Goal: Task Accomplishment & Management: Complete application form

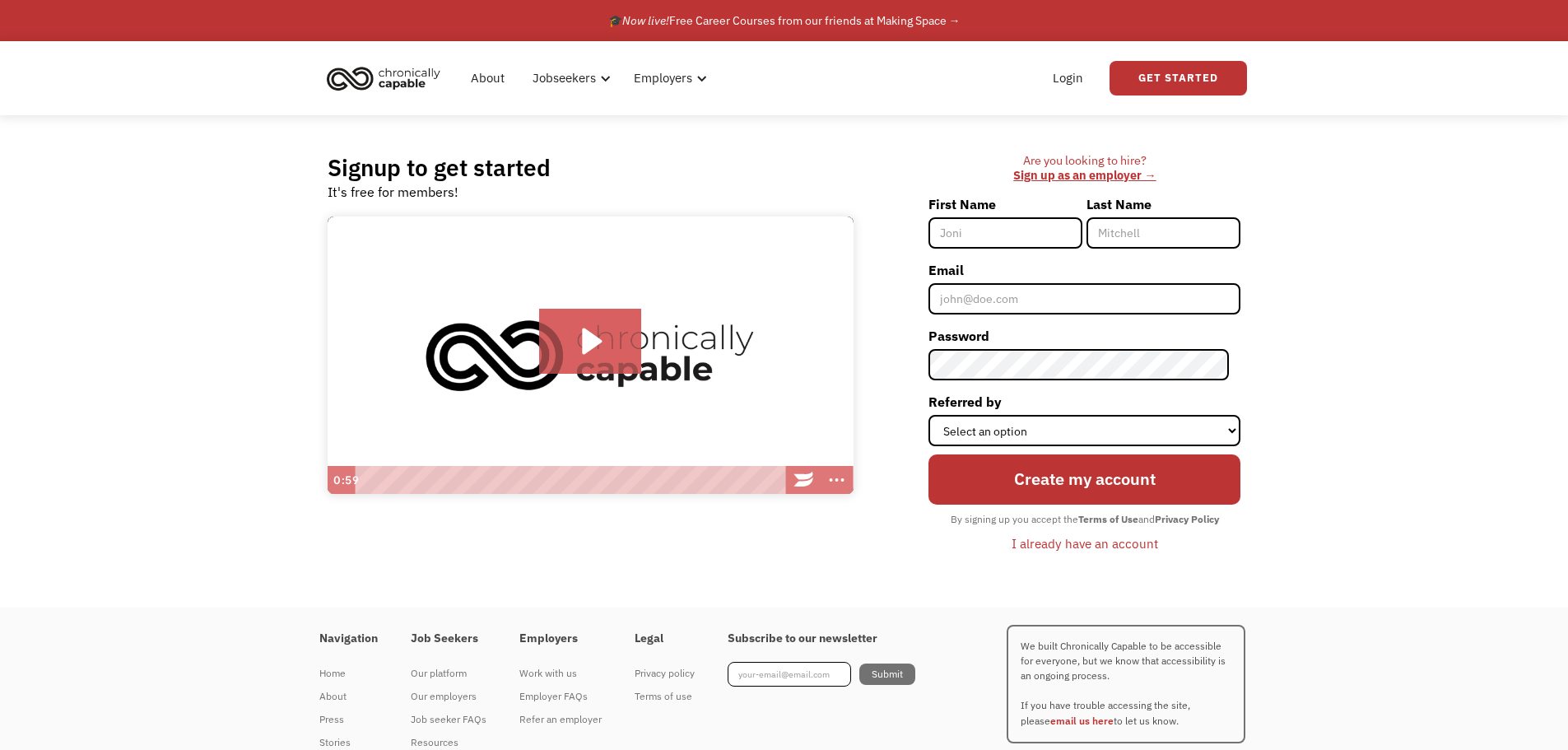
click at [399, 75] on img "home" at bounding box center [383, 77] width 124 height 36
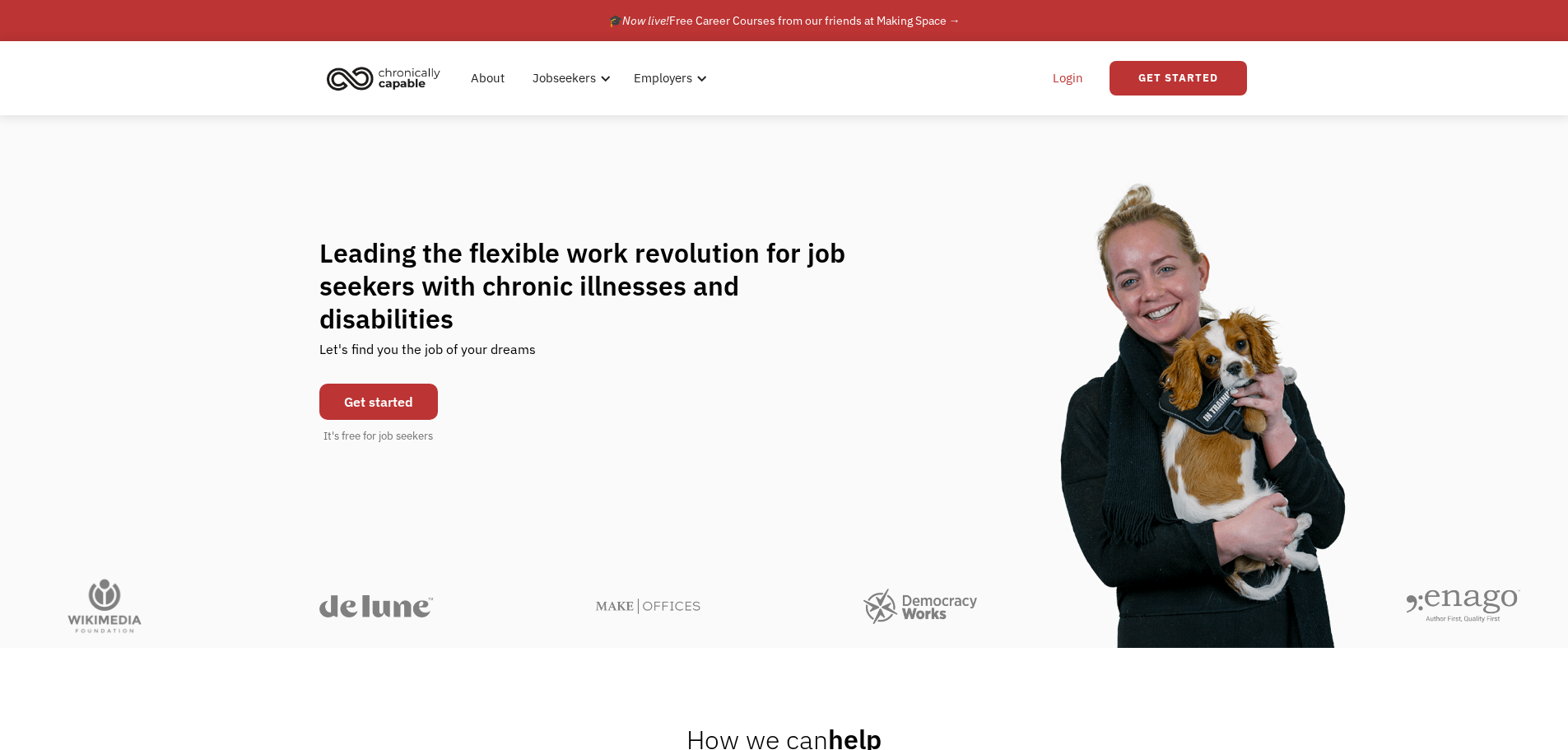
click at [1067, 74] on link "Login" at bounding box center [1068, 78] width 50 height 52
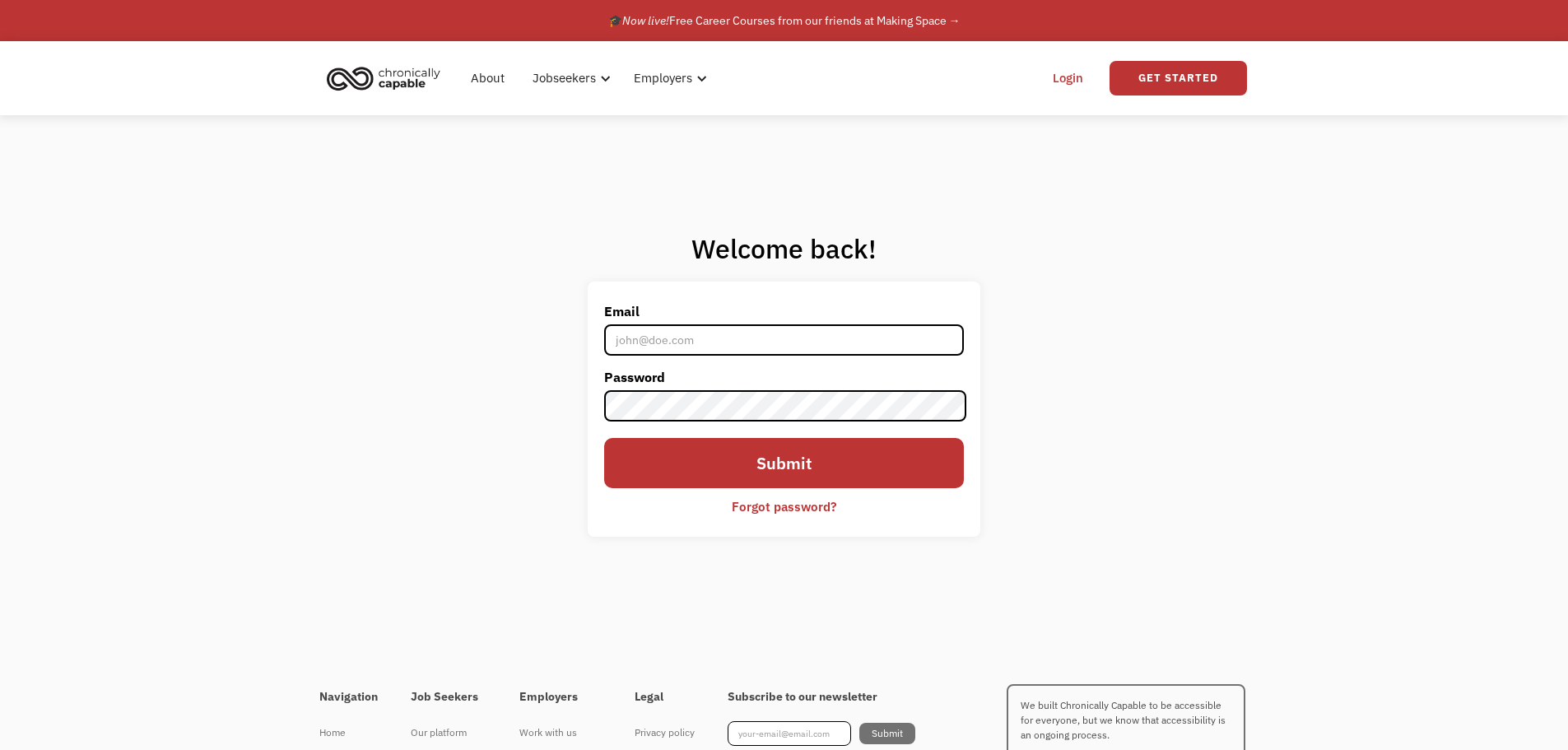
type input "[EMAIL_ADDRESS][DOMAIN_NAME]"
drag, startPoint x: 750, startPoint y: 343, endPoint x: 764, endPoint y: 354, distance: 17.8
click at [750, 343] on input "[EMAIL_ADDRESS][DOMAIN_NAME]" at bounding box center [783, 340] width 359 height 31
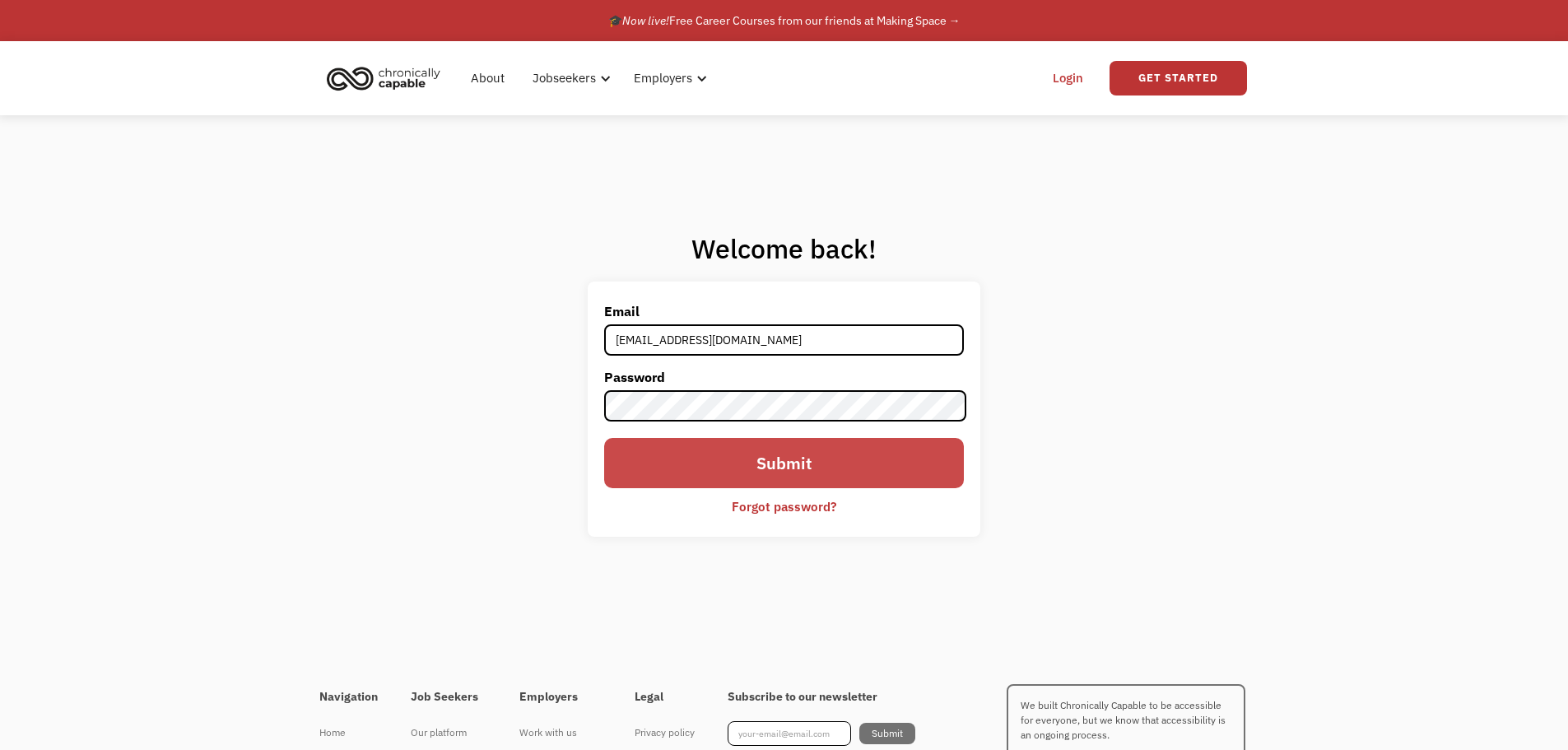
click at [870, 476] on input "Submit" at bounding box center [783, 462] width 359 height 49
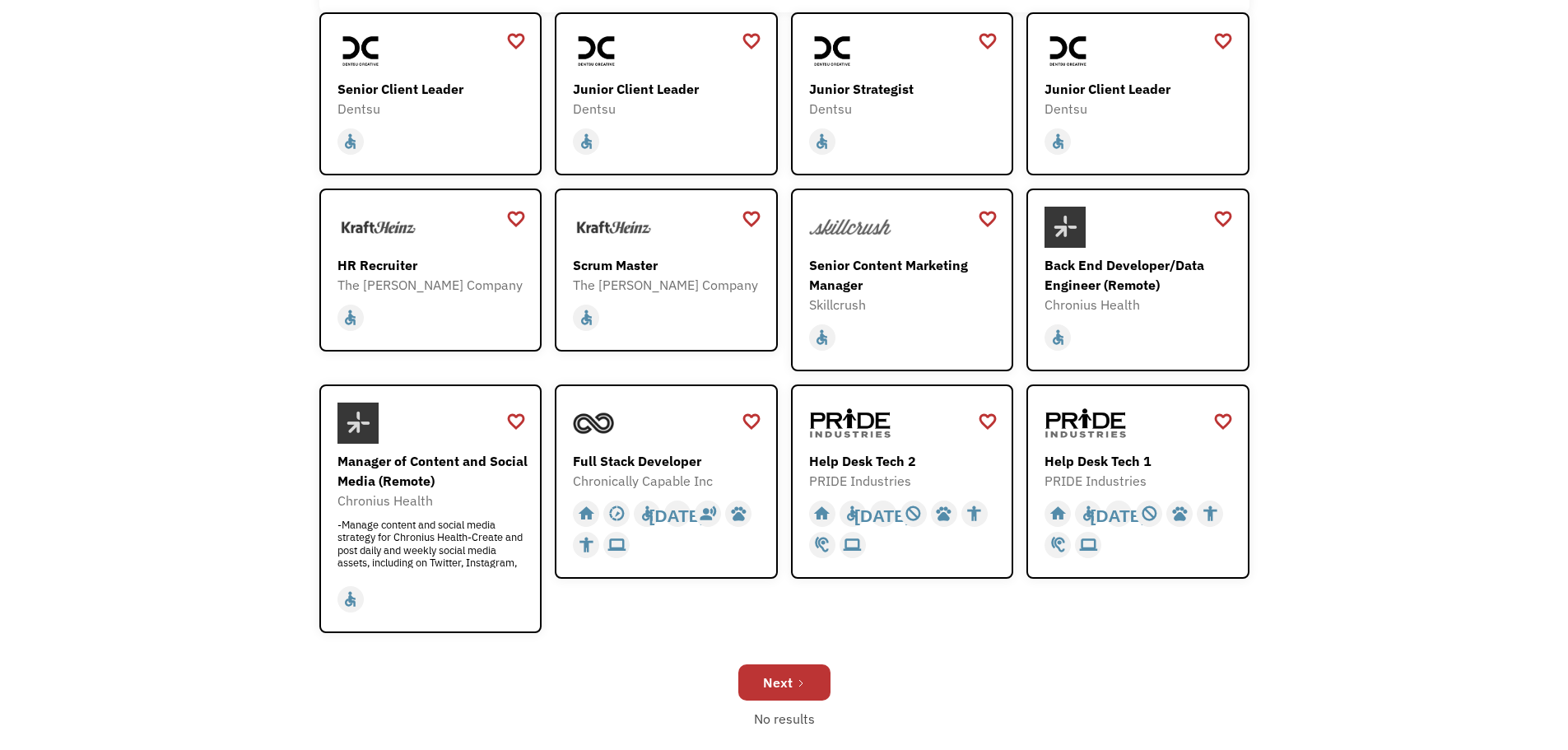
scroll to position [329, 0]
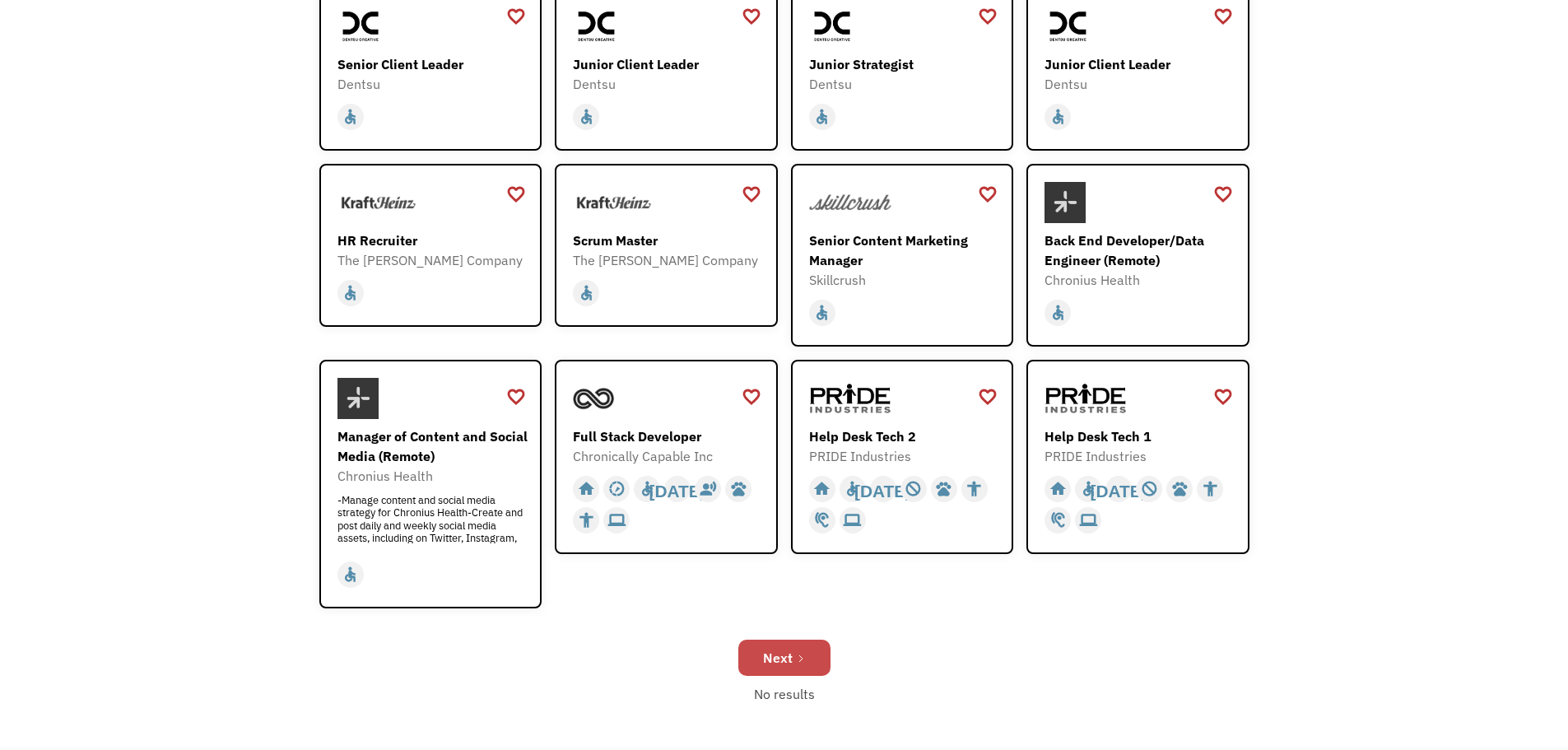
click at [756, 657] on link "Next" at bounding box center [784, 657] width 92 height 36
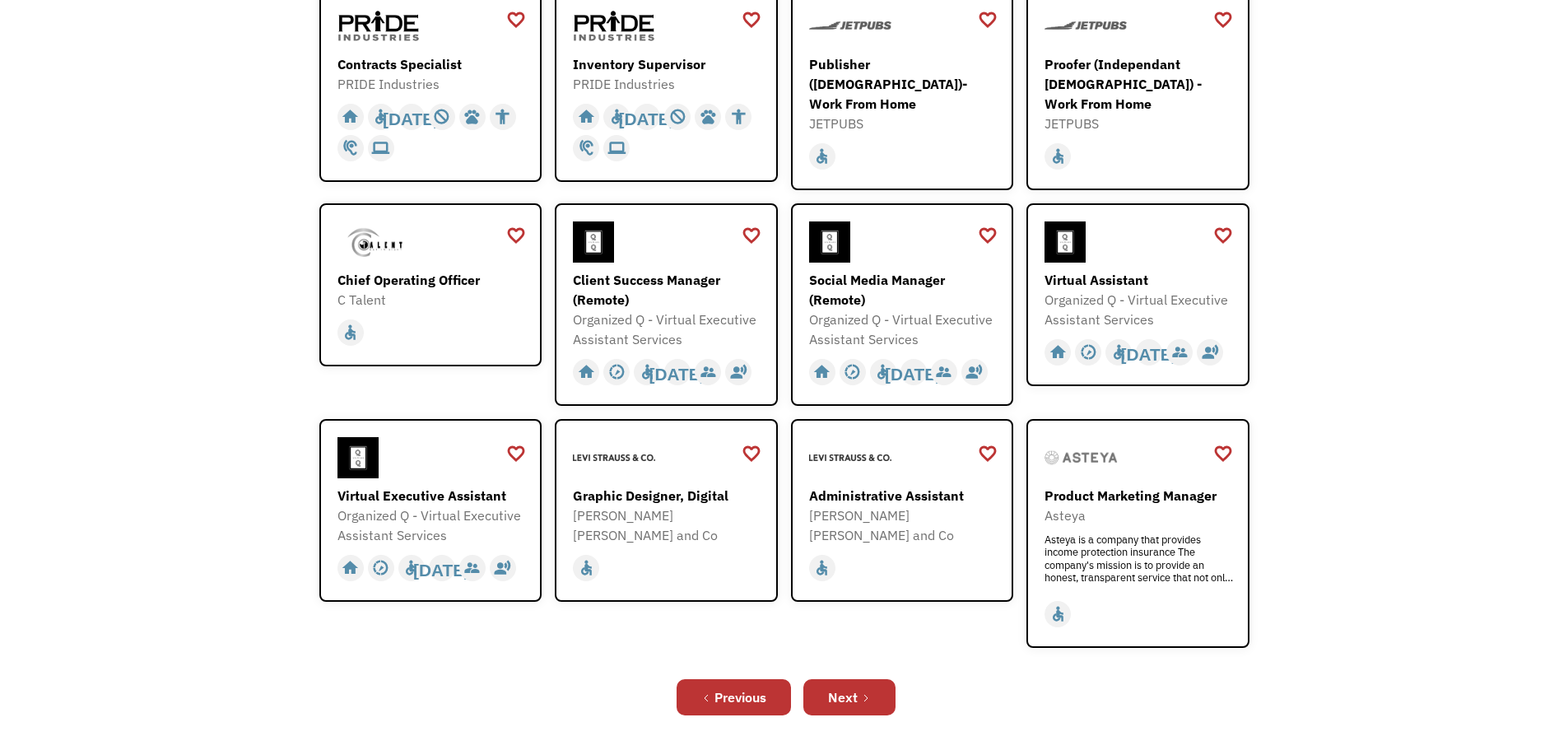
scroll to position [411, 0]
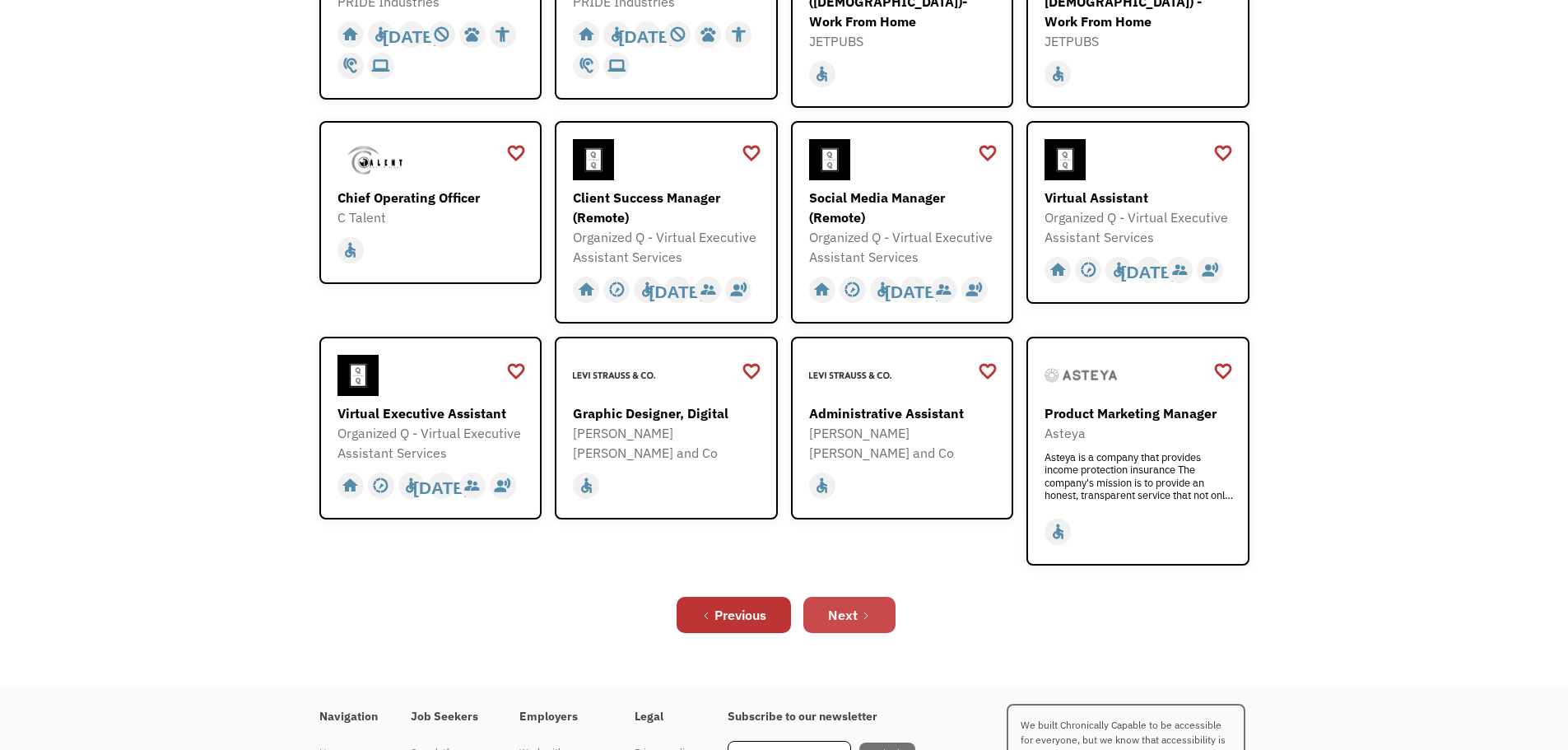
click at [842, 606] on div "Next" at bounding box center [842, 615] width 30 height 19
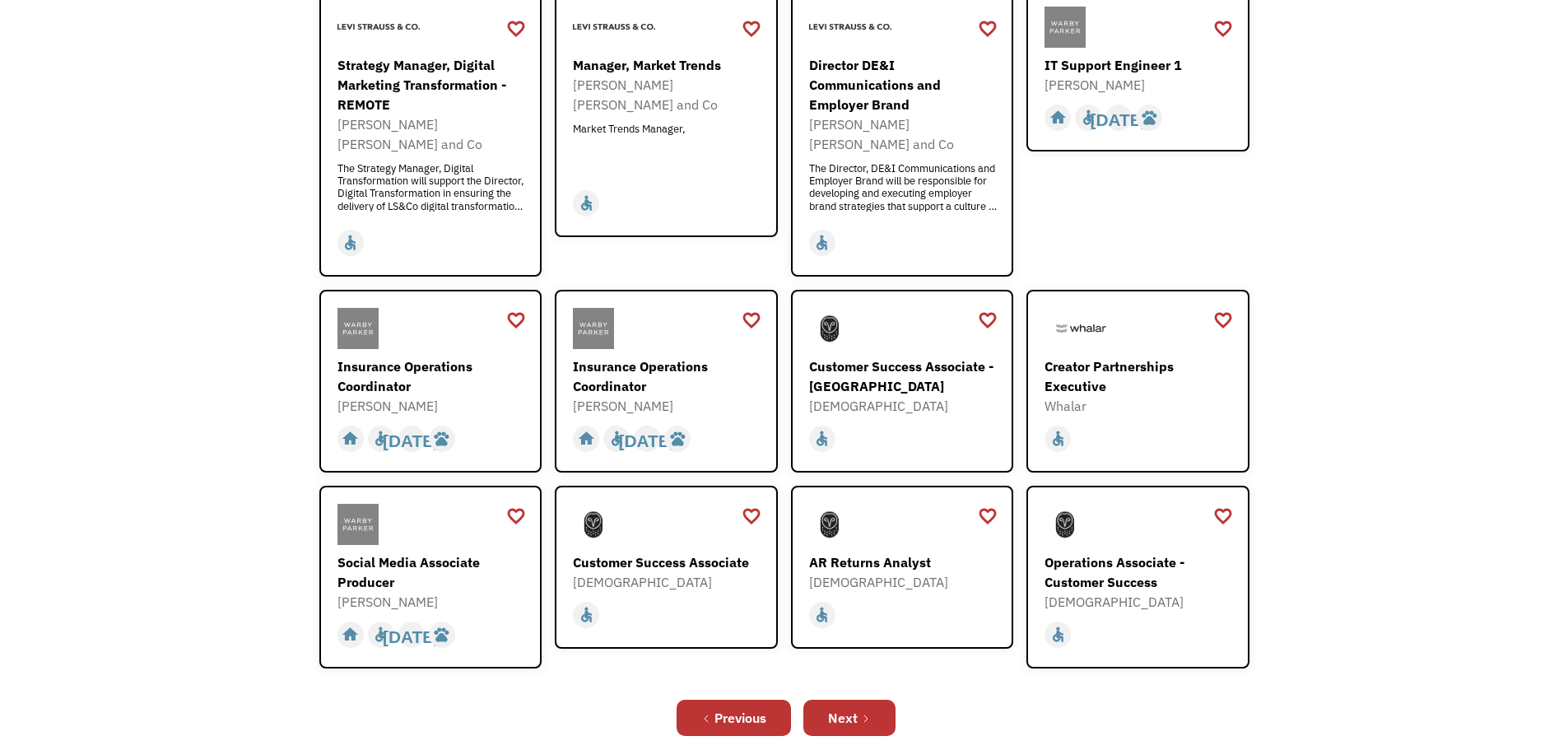
scroll to position [329, 0]
click at [814, 699] on link "Next" at bounding box center [849, 716] width 92 height 36
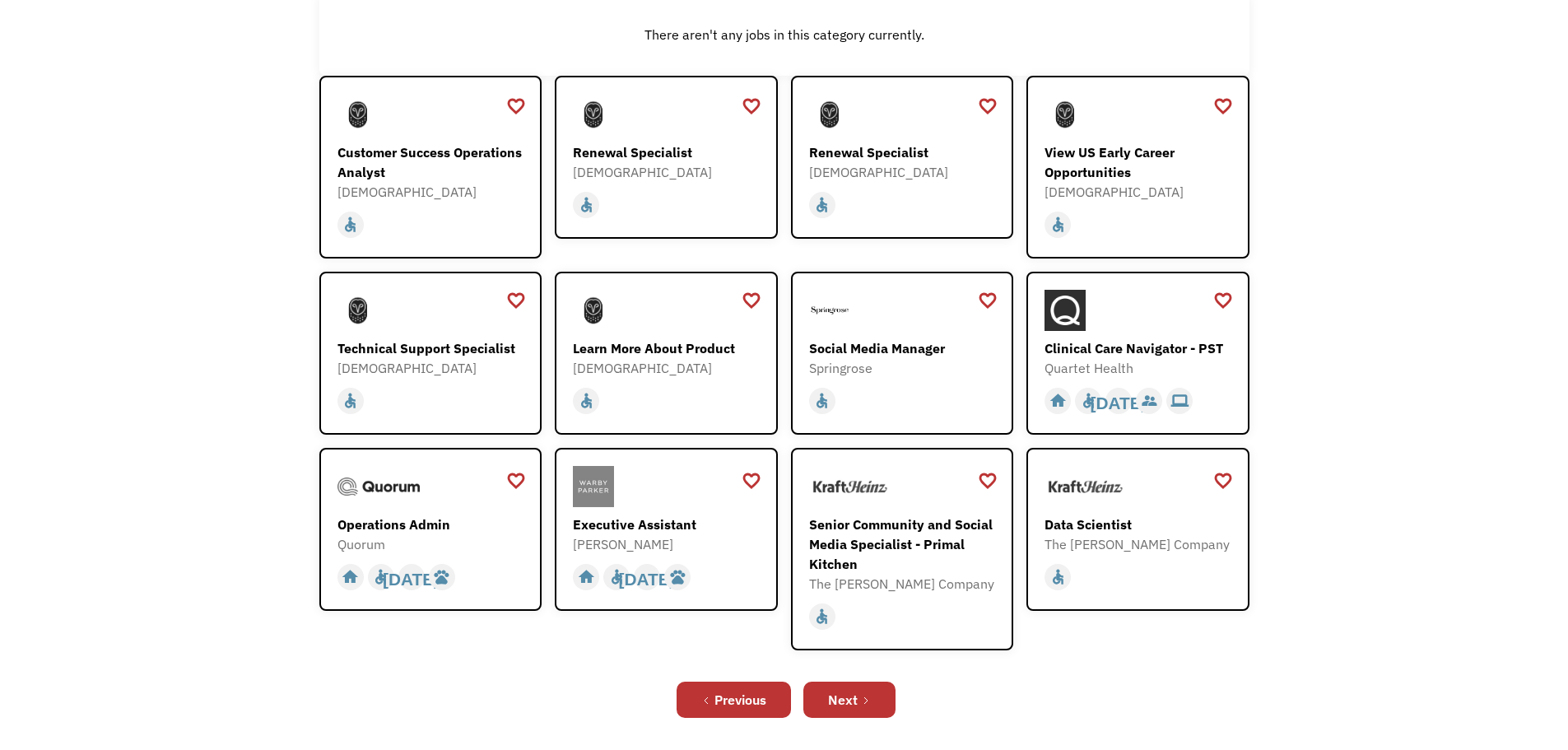
scroll to position [247, 0]
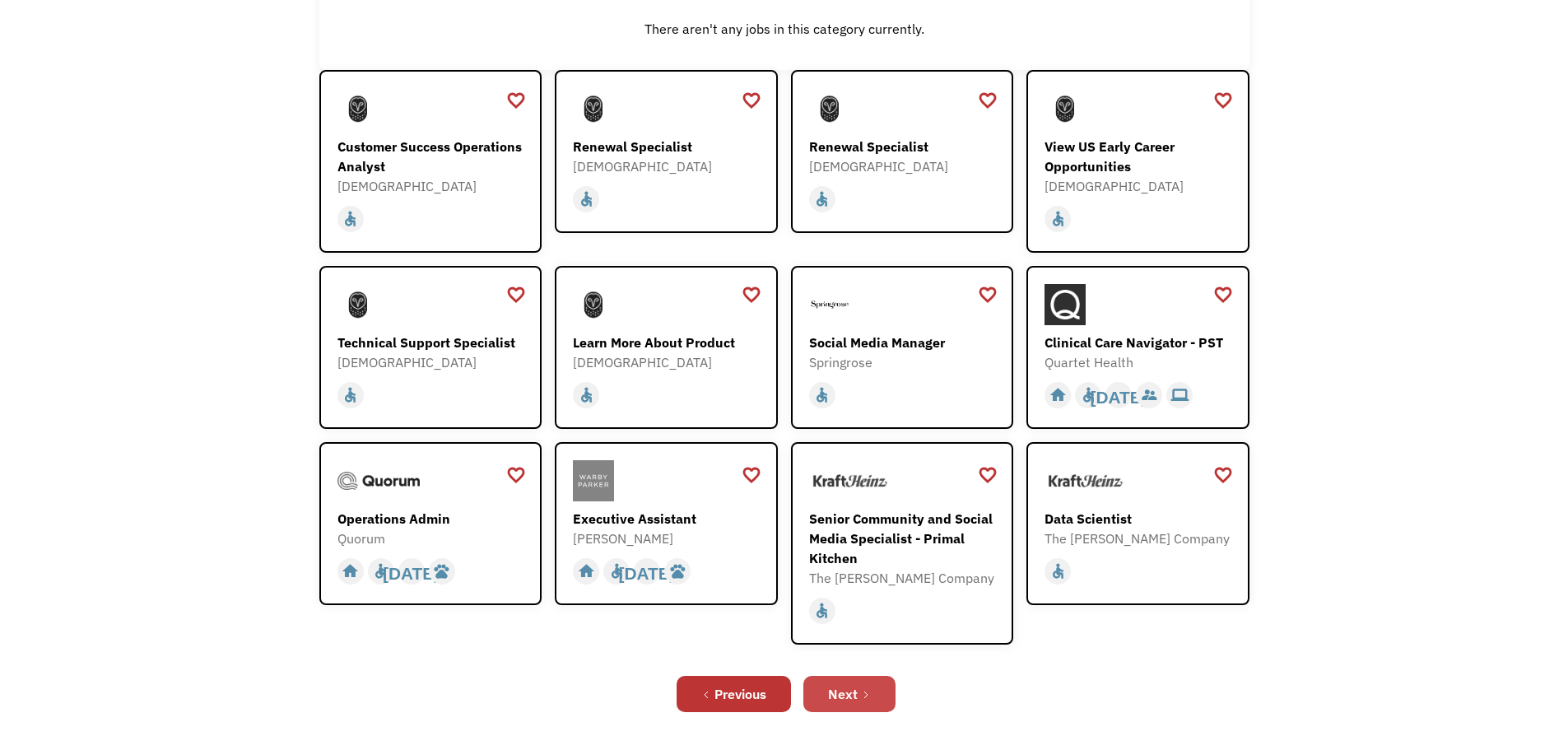
click at [874, 698] on link "Next" at bounding box center [849, 693] width 92 height 36
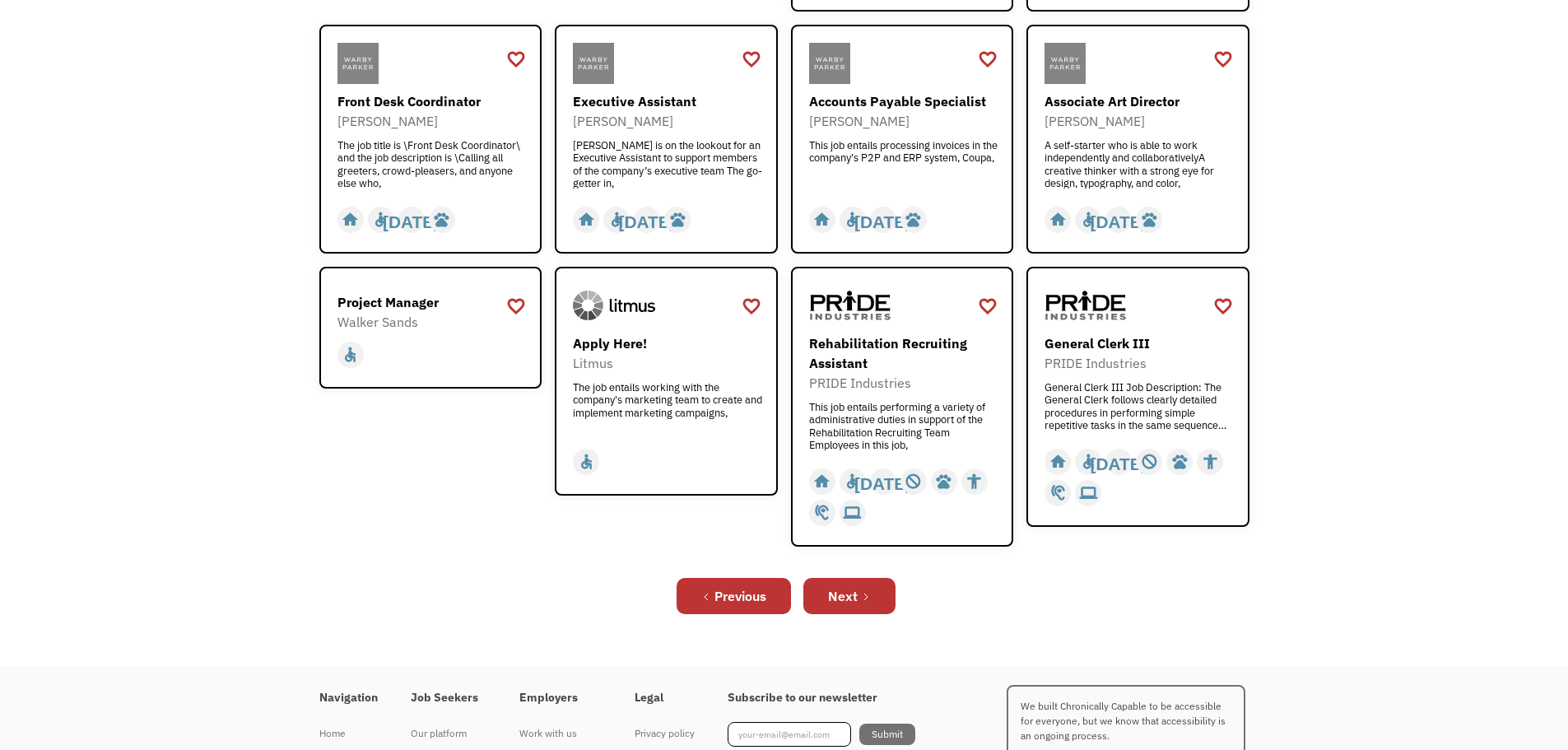
scroll to position [494, 0]
click at [883, 605] on link "Next" at bounding box center [849, 594] width 92 height 36
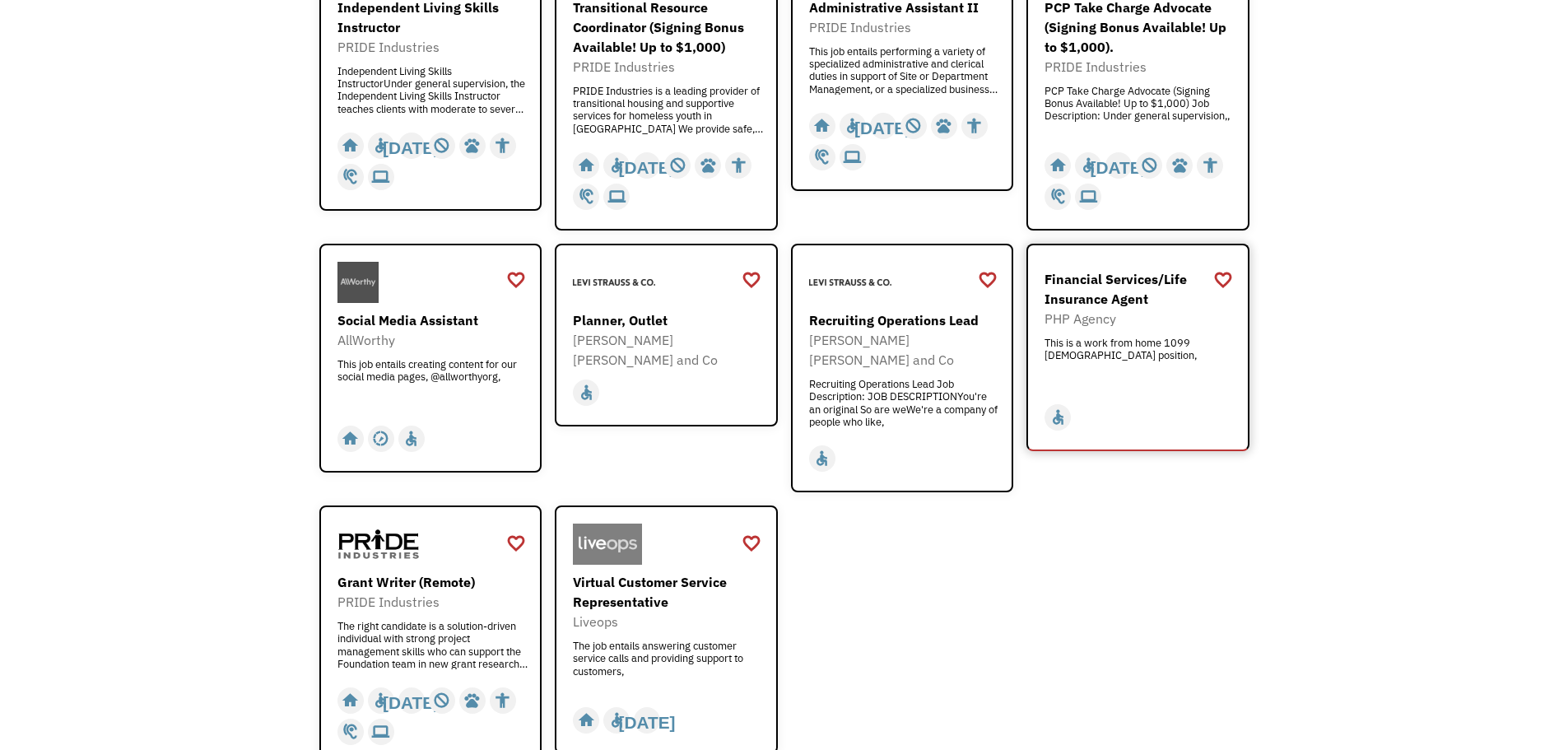
scroll to position [411, 0]
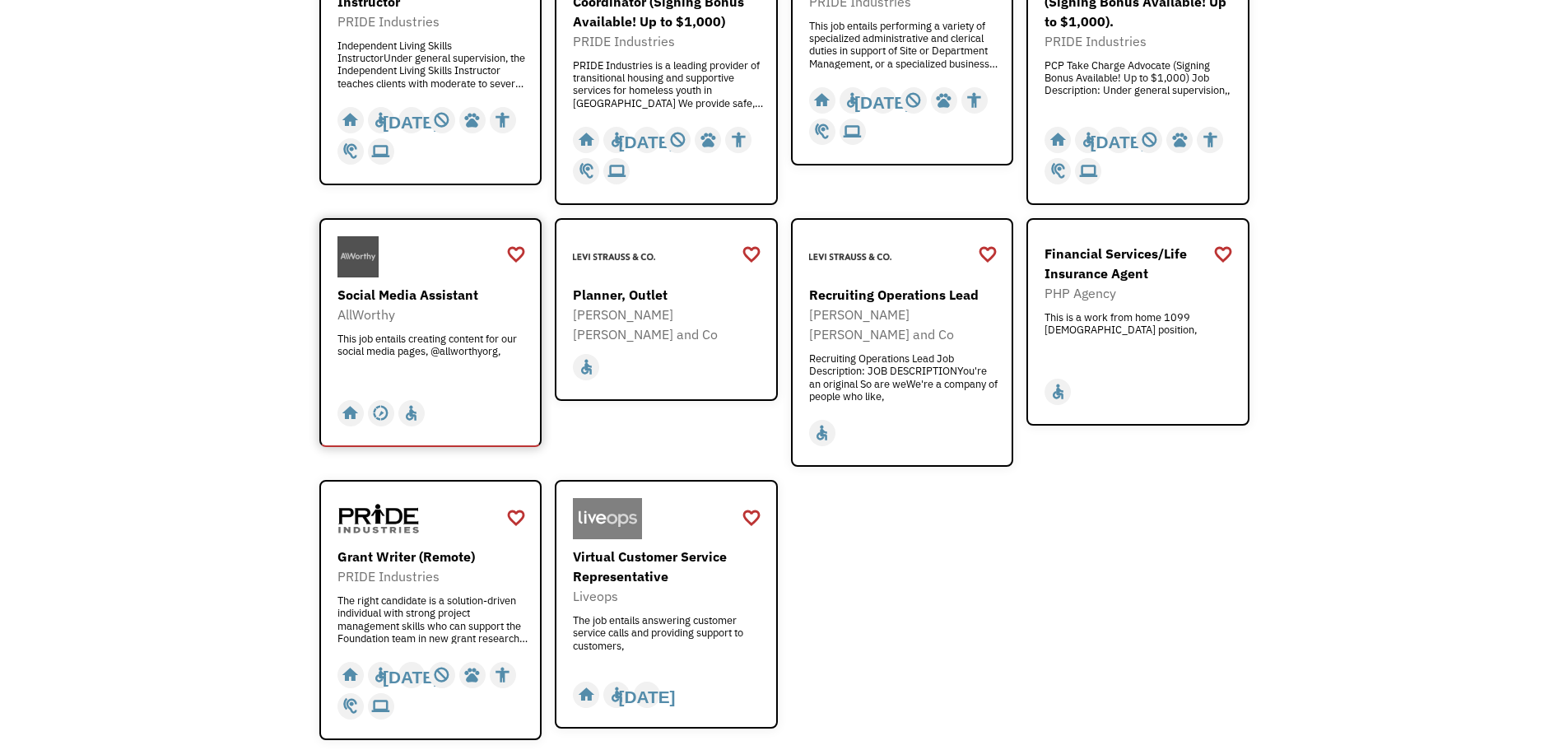
click at [465, 300] on div "Social Media Assistant" at bounding box center [433, 294] width 191 height 19
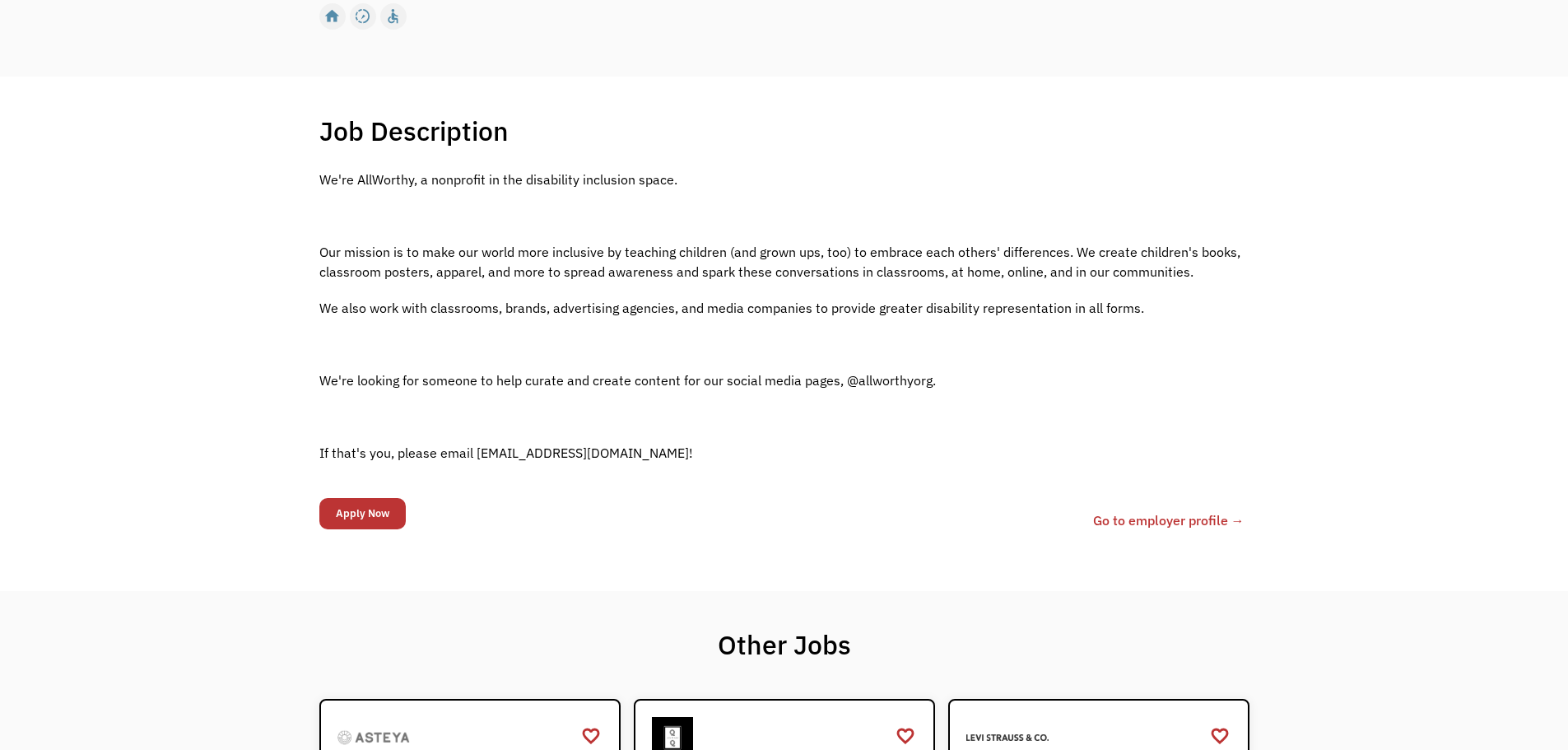
scroll to position [247, 0]
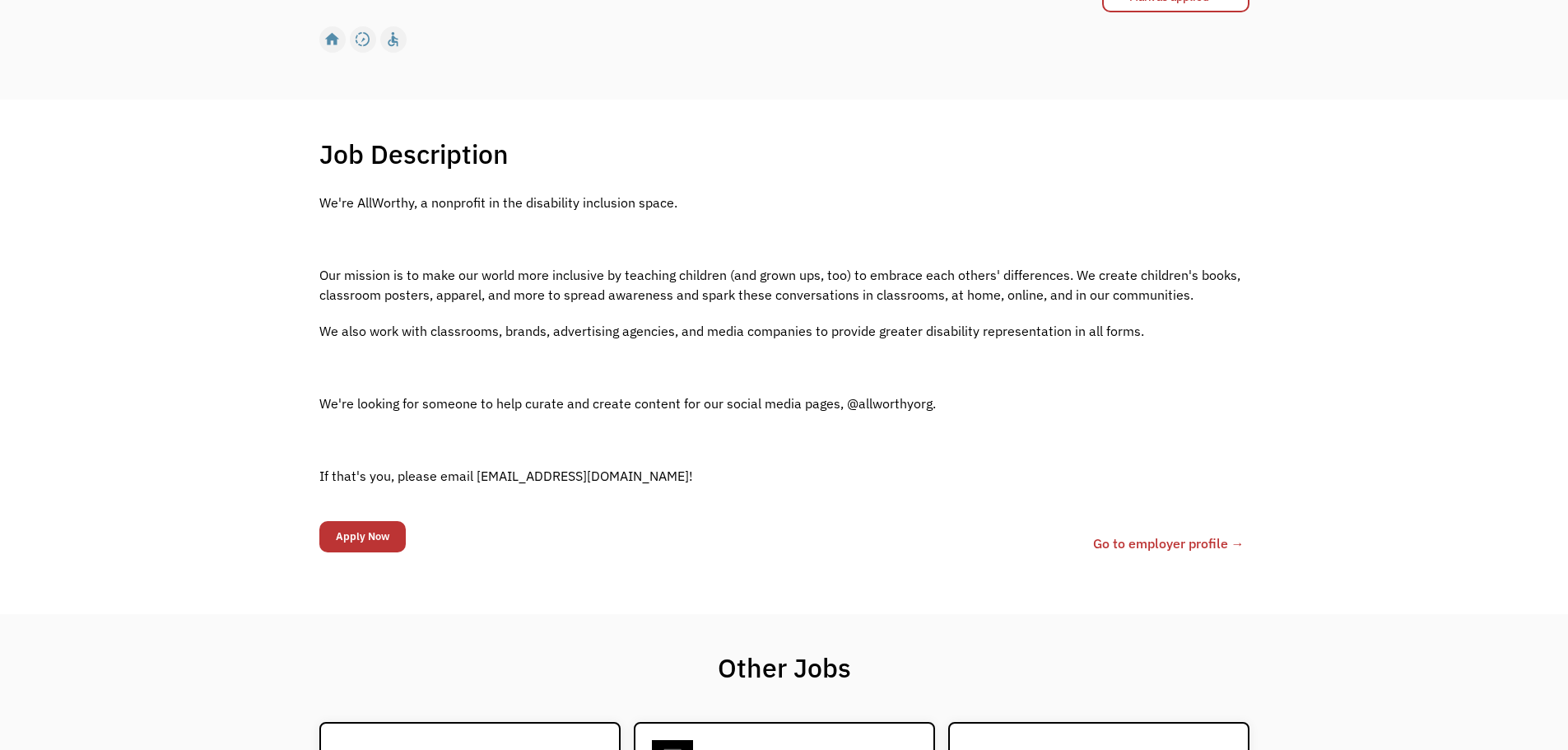
drag, startPoint x: 571, startPoint y: 249, endPoint x: 564, endPoint y: 241, distance: 10.6
click at [568, 245] on p at bounding box center [784, 238] width 930 height 19
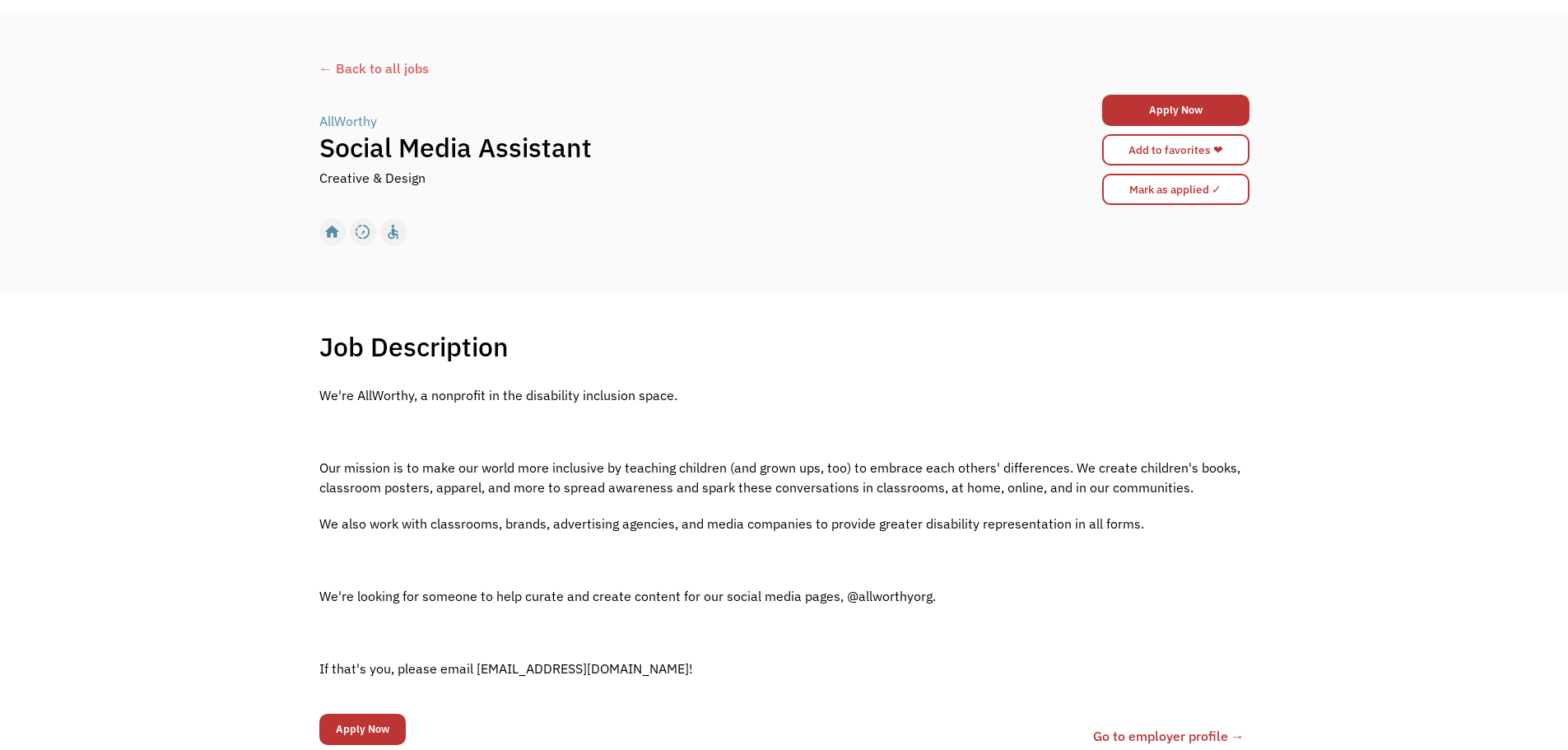
scroll to position [0, 0]
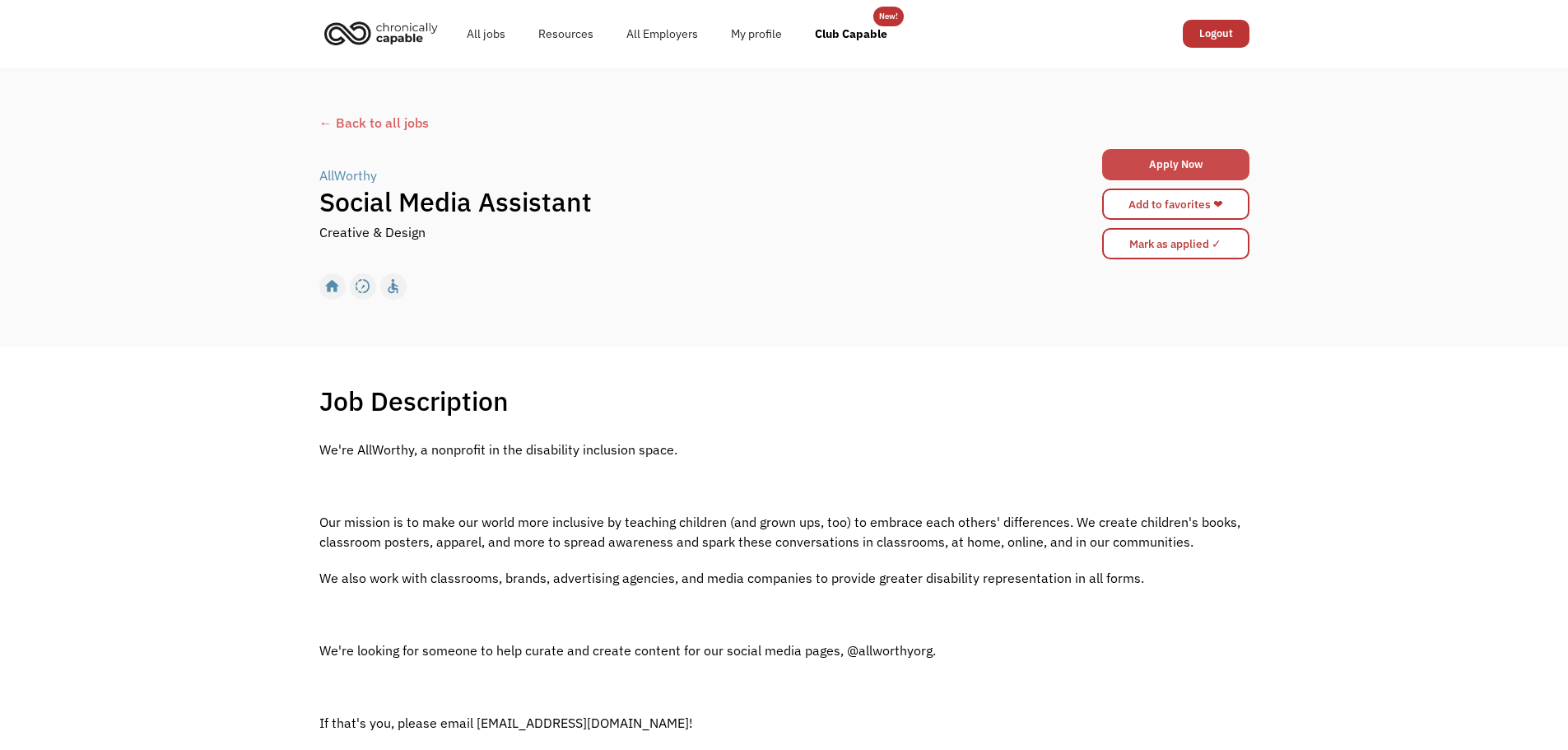
click at [1158, 155] on link "Apply Now" at bounding box center [1176, 165] width 147 height 31
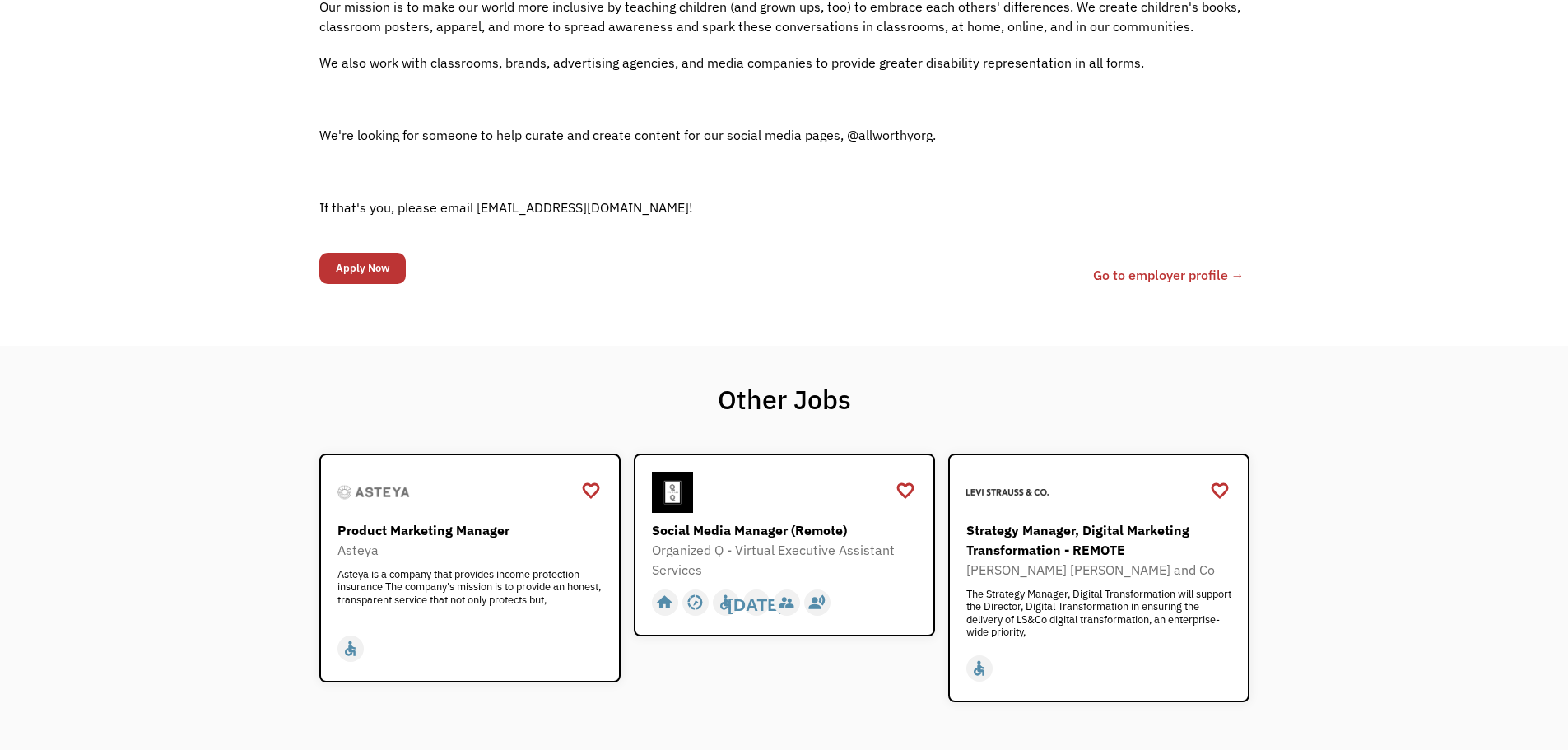
scroll to position [576, 0]
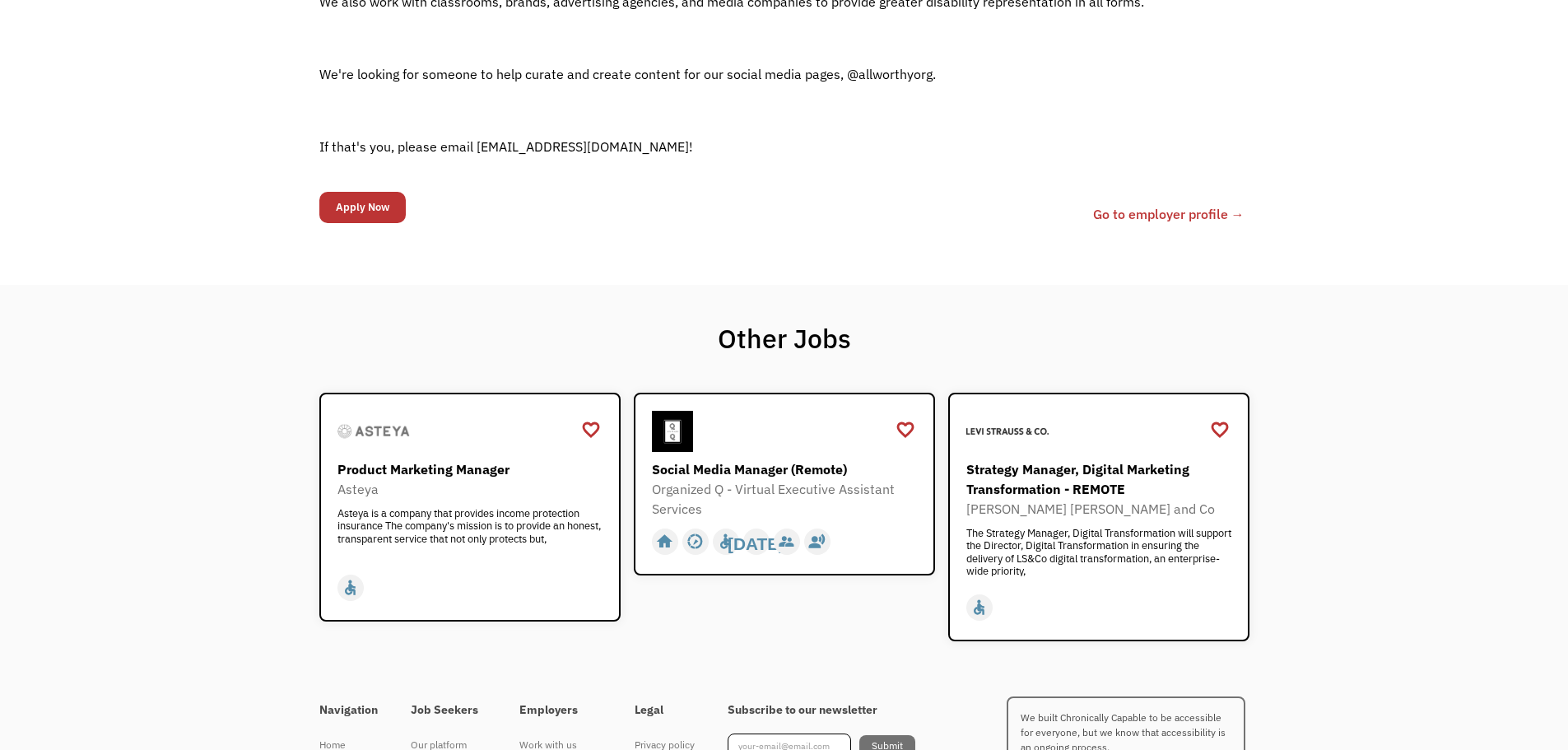
click at [1105, 217] on link "Go to employer profile →" at bounding box center [1168, 214] width 151 height 19
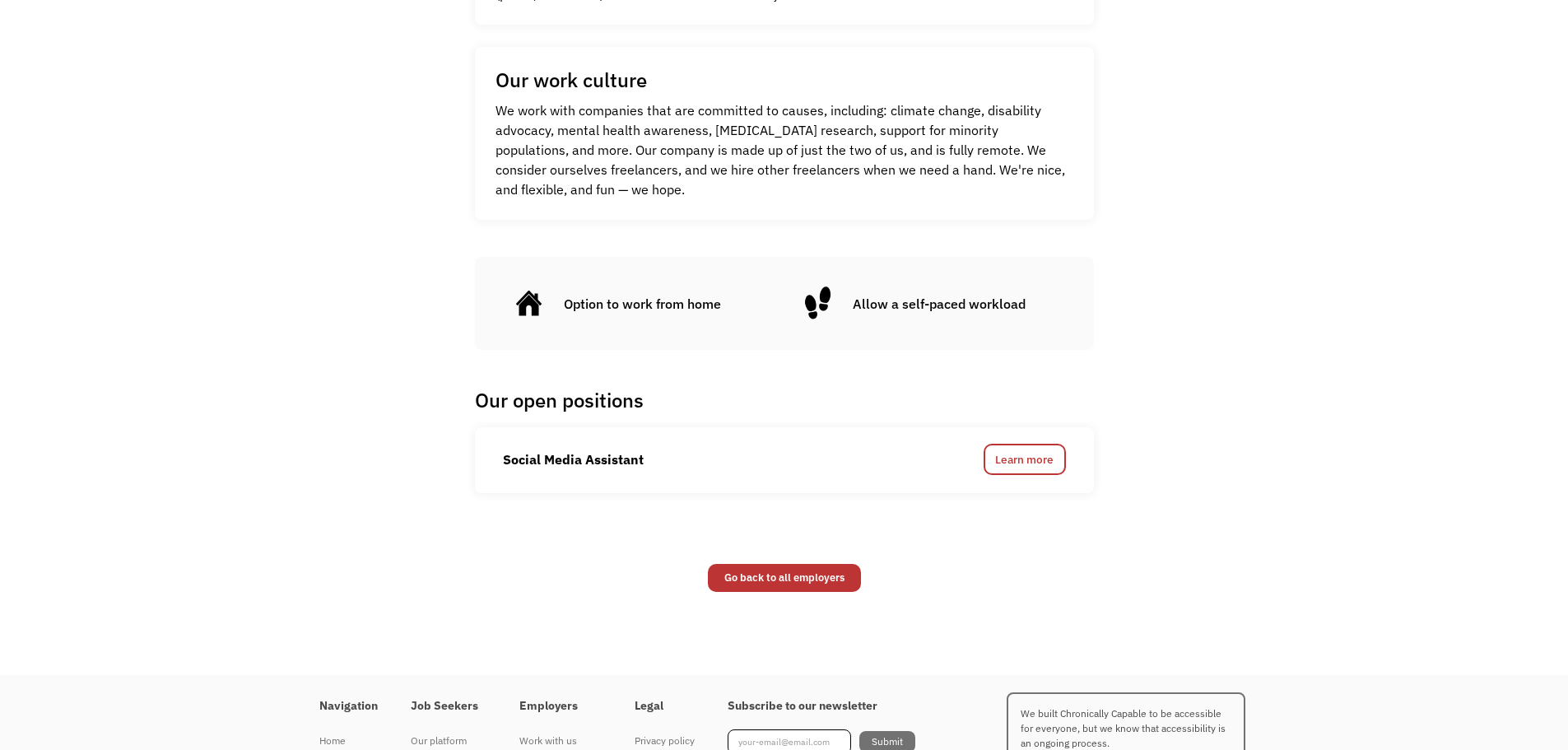
scroll to position [658, 0]
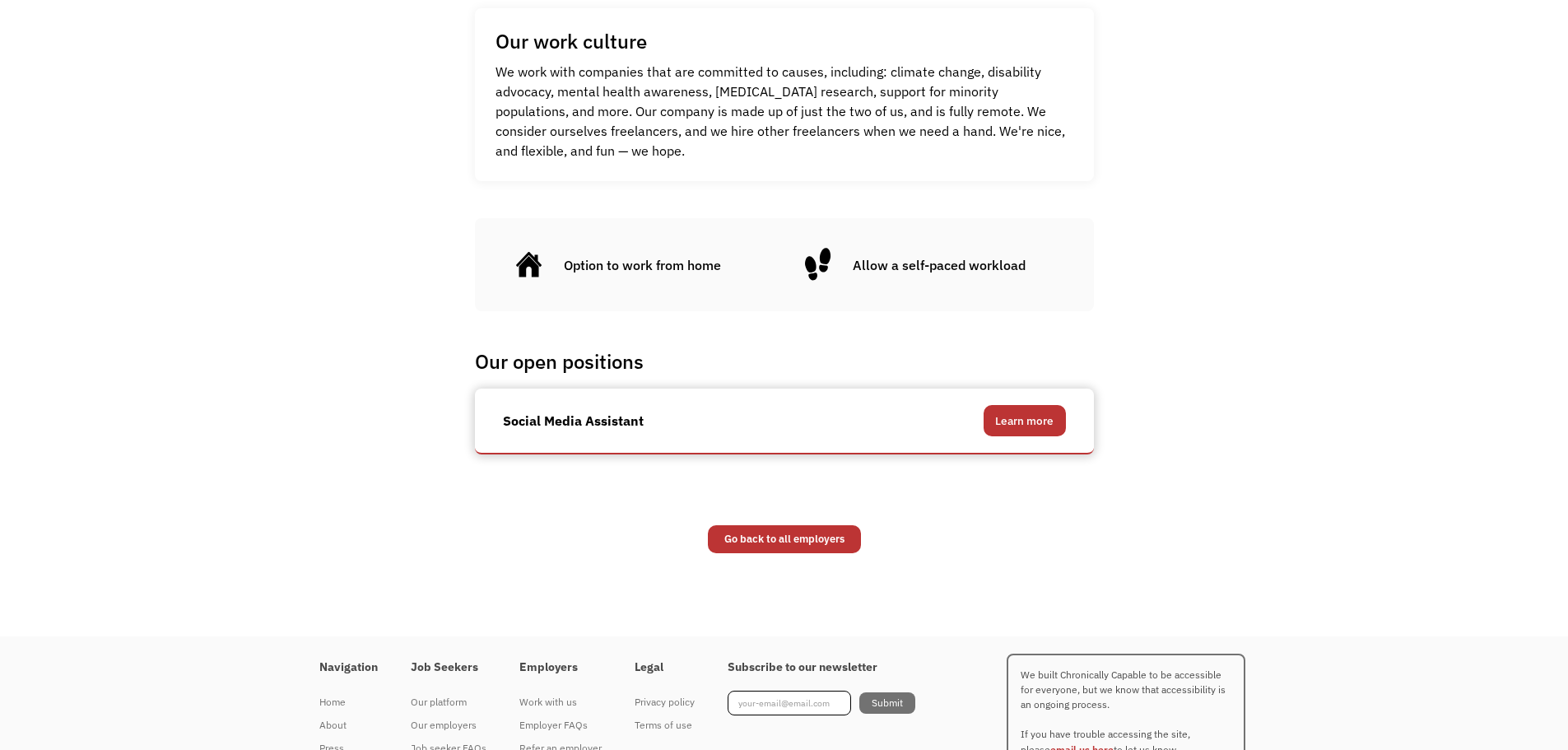
click at [1053, 421] on link "Learn more" at bounding box center [1024, 420] width 82 height 31
